Goal: Transaction & Acquisition: Purchase product/service

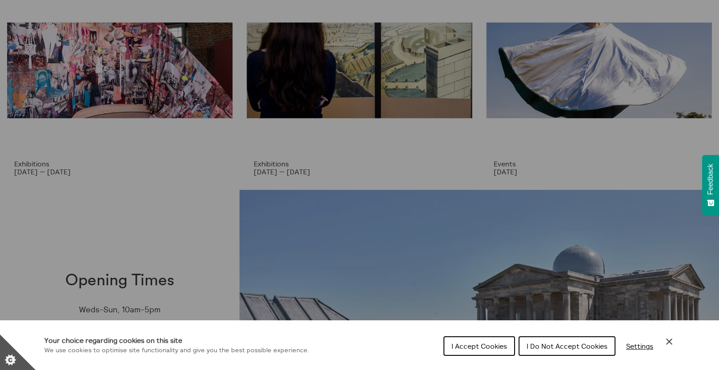
scroll to position [133, 0]
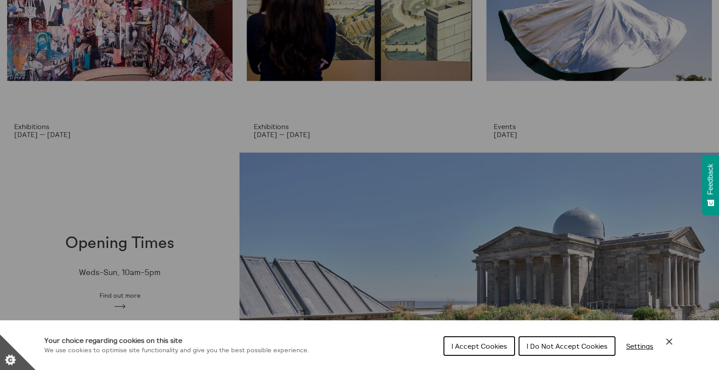
click at [488, 347] on span "I Accept Cookies" at bounding box center [479, 346] width 56 height 9
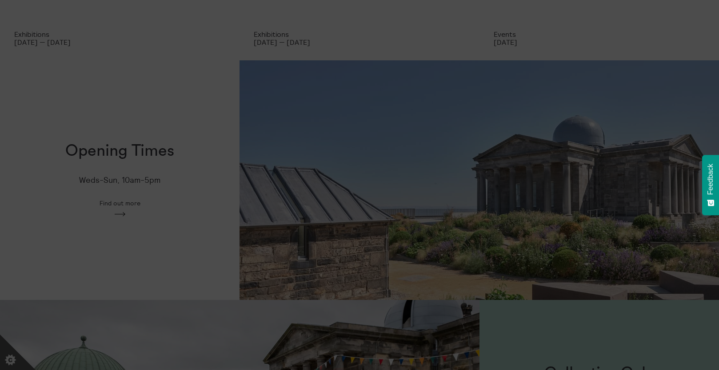
scroll to position [267, 0]
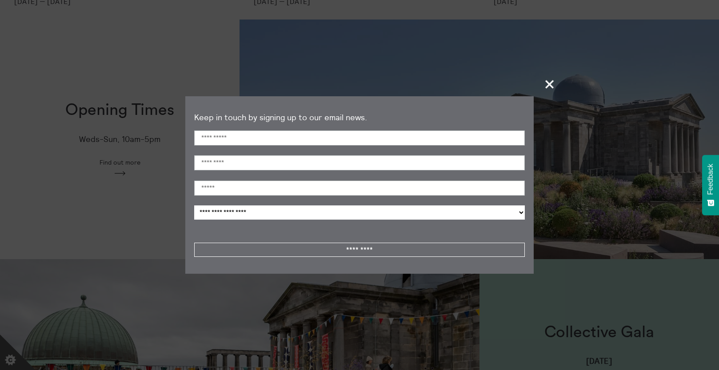
click at [548, 87] on span "+" at bounding box center [550, 84] width 26 height 26
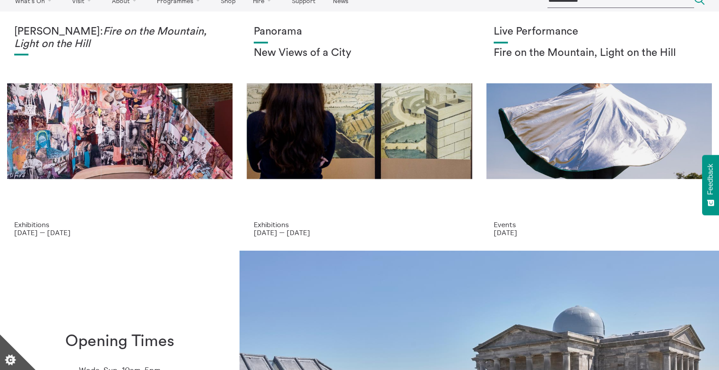
scroll to position [0, 0]
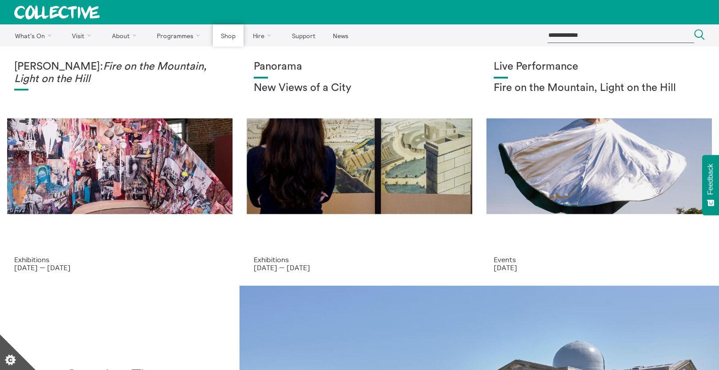
click at [230, 33] on link "Shop" at bounding box center [228, 35] width 30 height 22
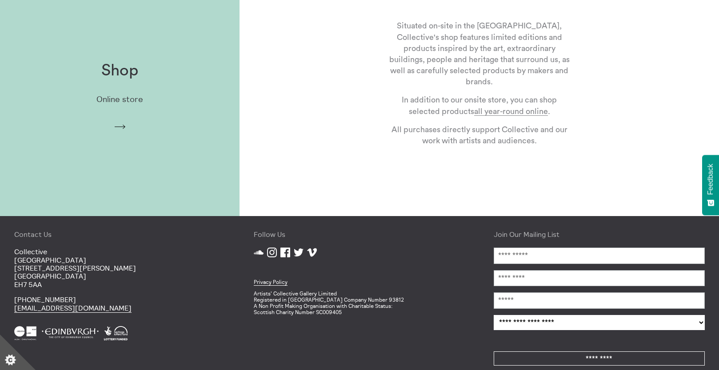
scroll to position [311, 0]
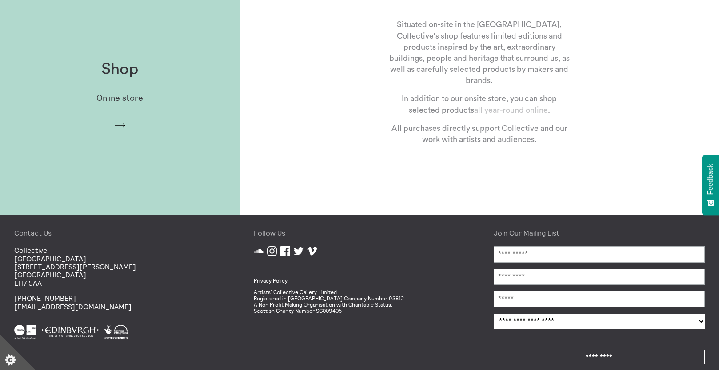
click at [519, 107] on link "all year-round online" at bounding box center [511, 110] width 74 height 8
